Goal: Register for event/course

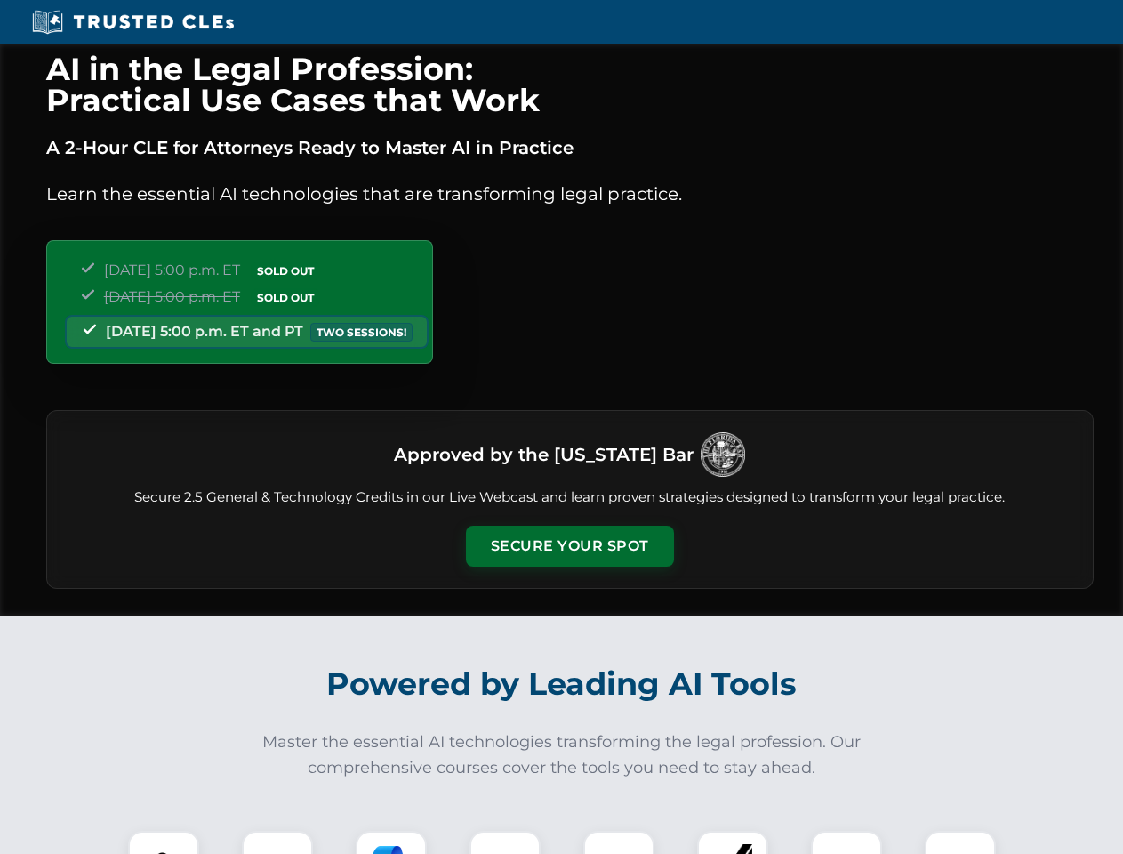
click at [569, 546] on button "Secure Your Spot" at bounding box center [570, 546] width 208 height 41
click at [164, 842] on img at bounding box center [164, 866] width 52 height 52
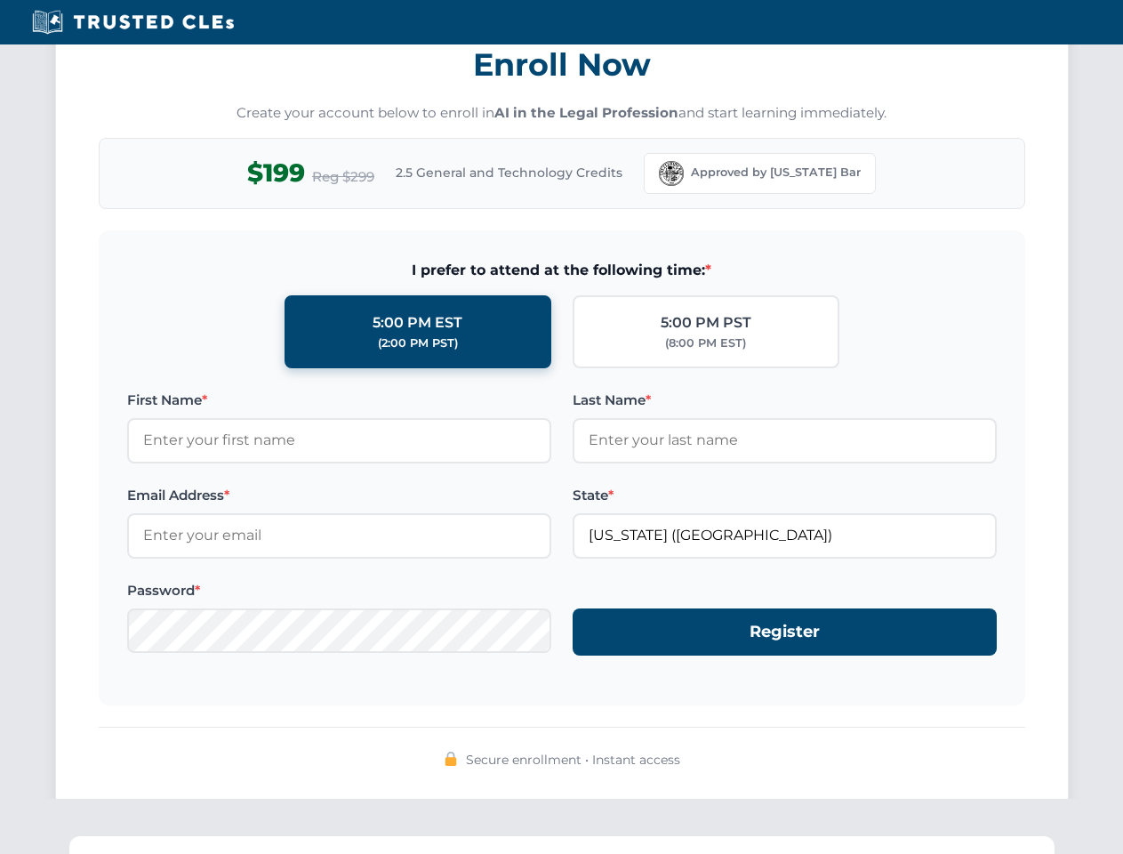
scroll to position [1746, 0]
